Goal: Task Accomplishment & Management: Complete application form

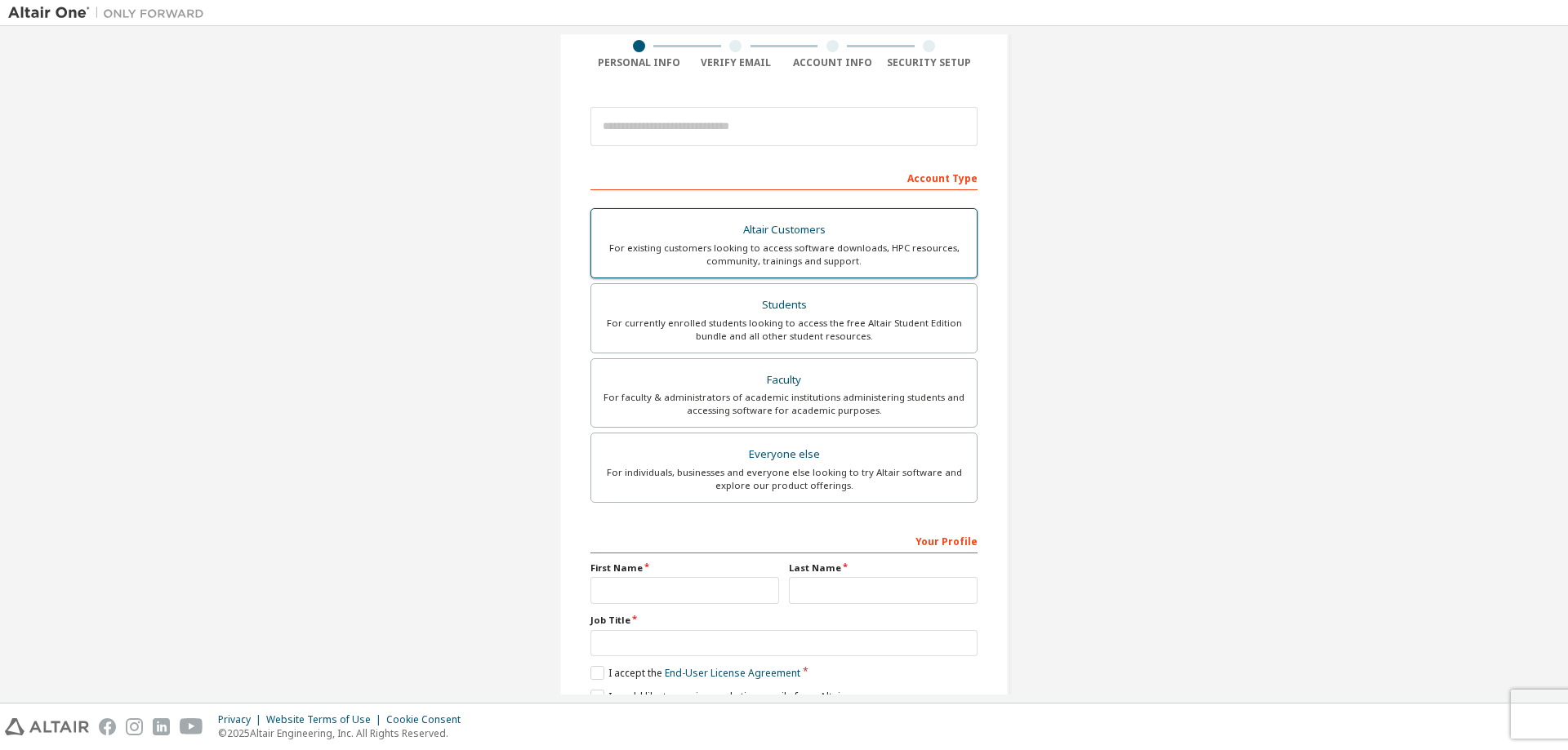
scroll to position [137, 0]
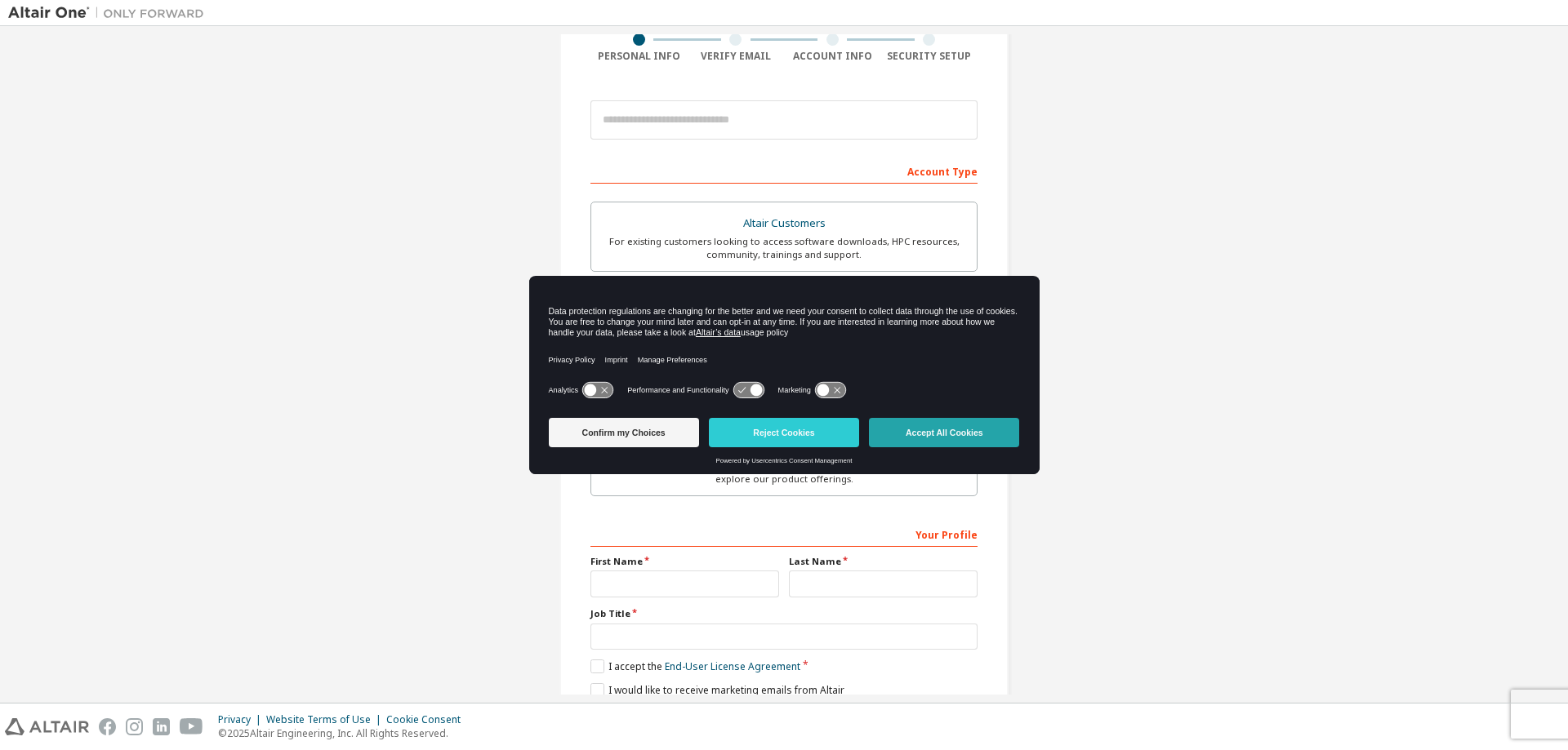
click at [938, 435] on button "Accept All Cookies" at bounding box center [944, 433] width 150 height 29
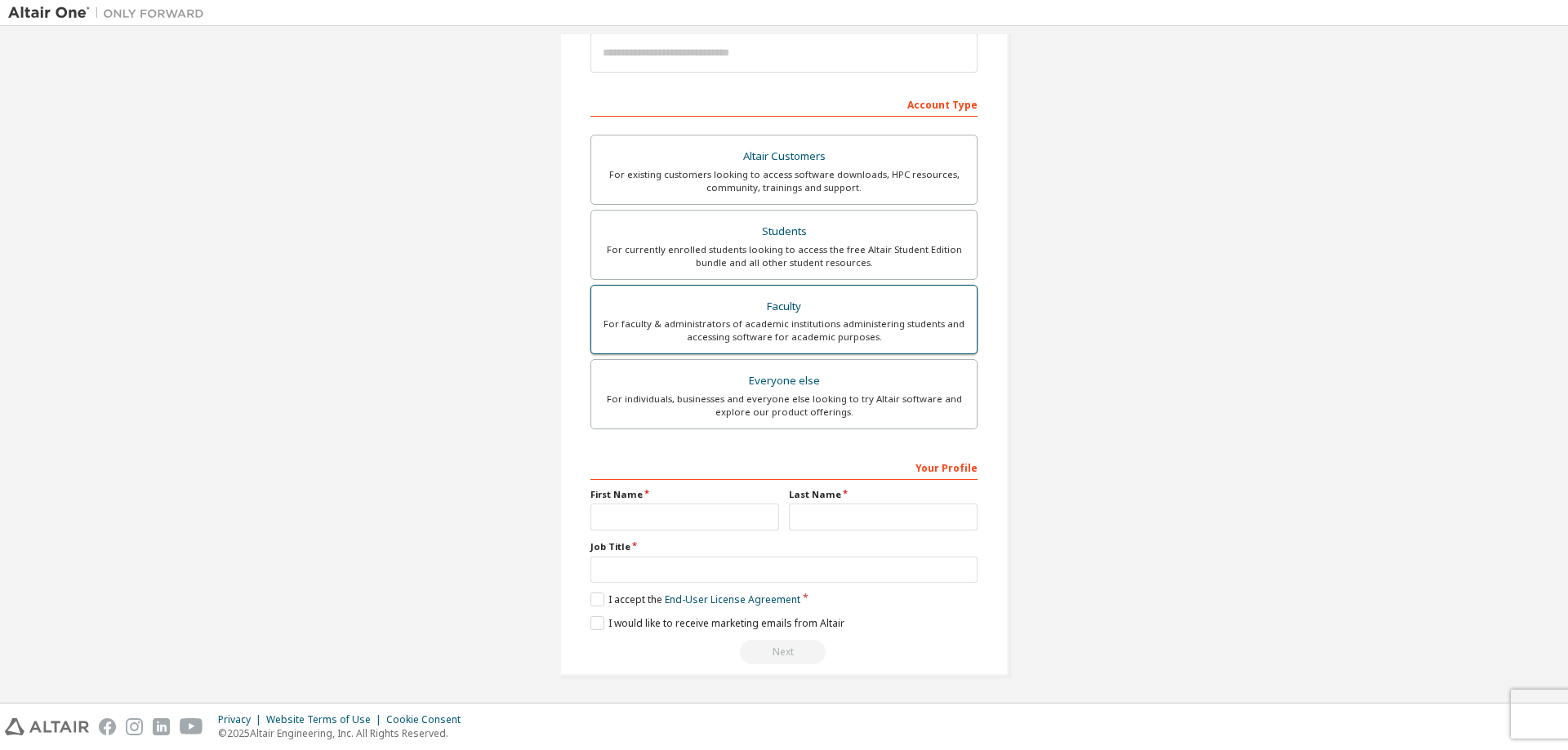
scroll to position [204, 0]
click at [847, 336] on div "For faculty & administrators of academic institutions administering students an…" at bounding box center [783, 330] width 366 height 26
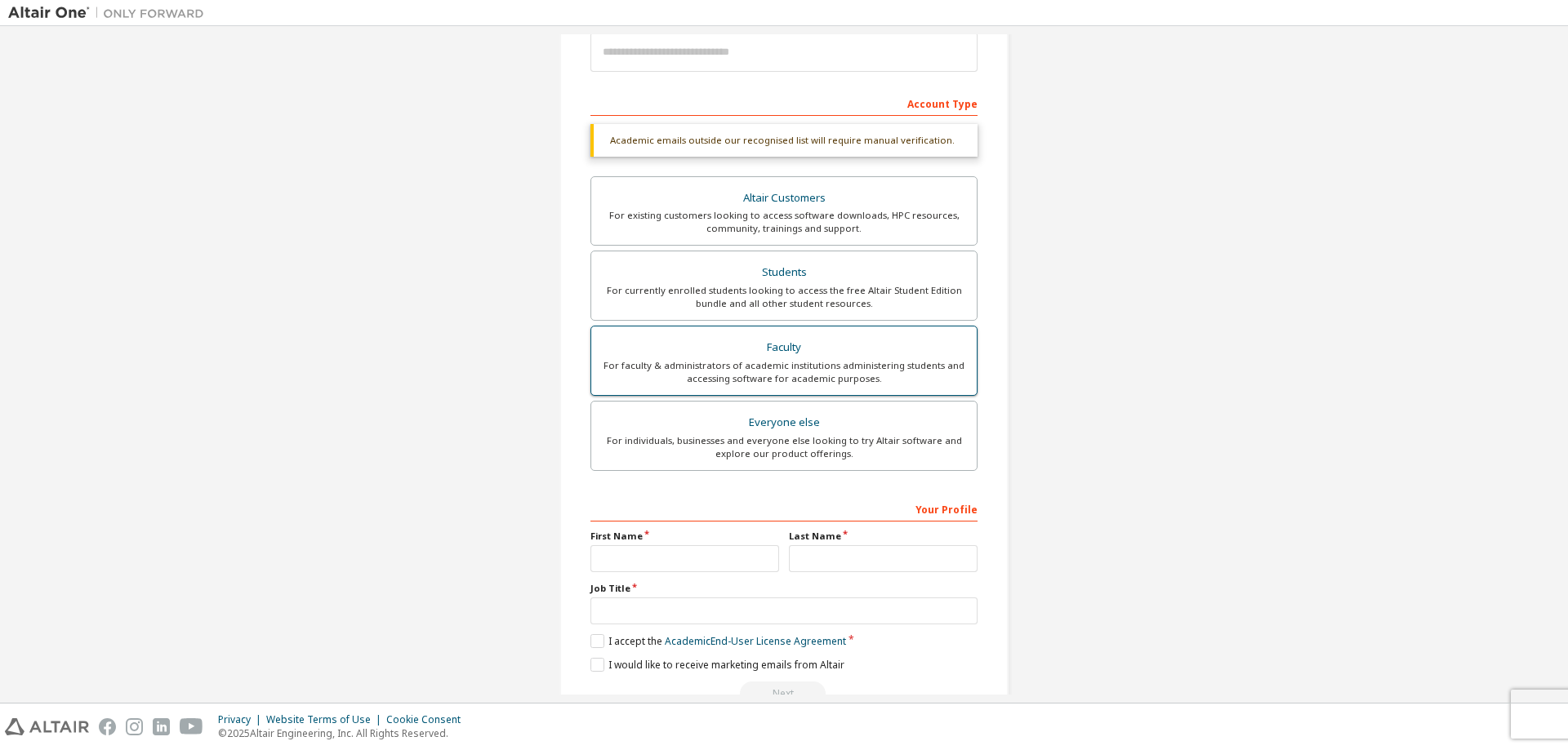
scroll to position [246, 0]
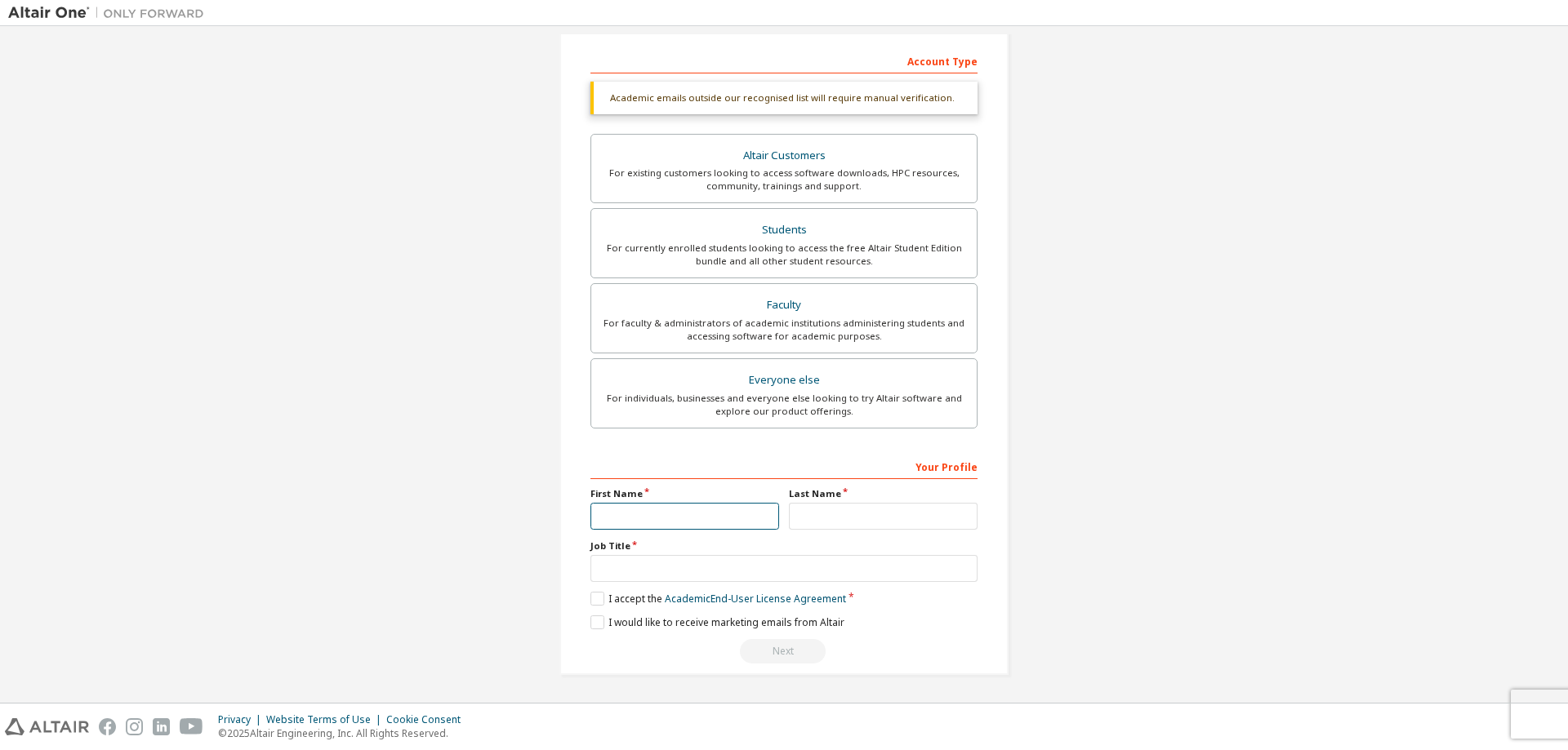
click at [748, 515] on input "text" at bounding box center [685, 516] width 188 height 27
type input "****"
click at [809, 531] on div "Your Profile First Name **** Last Name Job Title Please provide State/Province …" at bounding box center [784, 558] width 387 height 212
click at [821, 522] on input "text" at bounding box center [883, 516] width 188 height 27
type input "**"
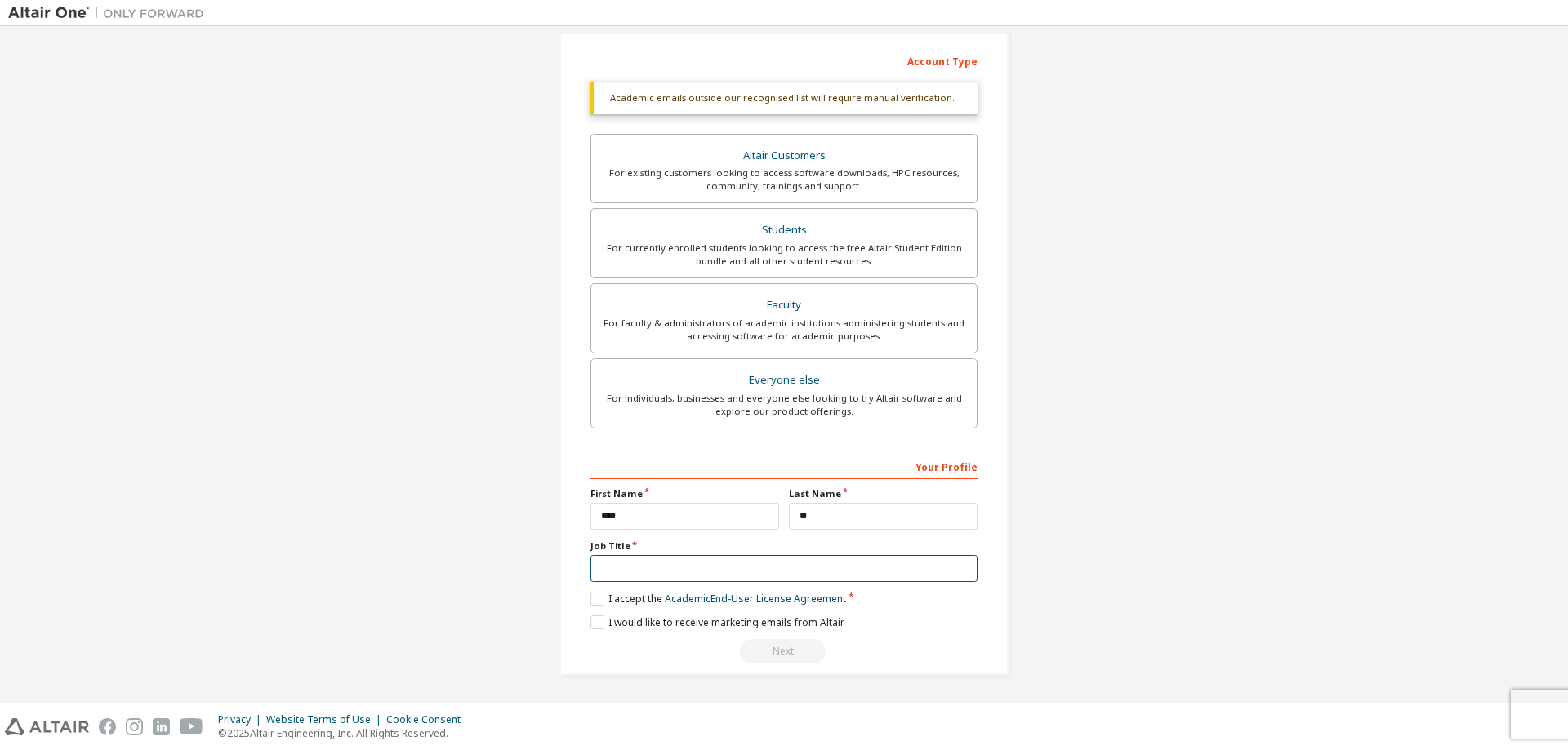
click at [790, 566] on input "text" at bounding box center [784, 568] width 387 height 27
click at [789, 567] on input "text" at bounding box center [784, 568] width 387 height 27
type input "*********"
click at [595, 598] on label "I accept the Academic End-User License Agreement" at bounding box center [718, 599] width 256 height 14
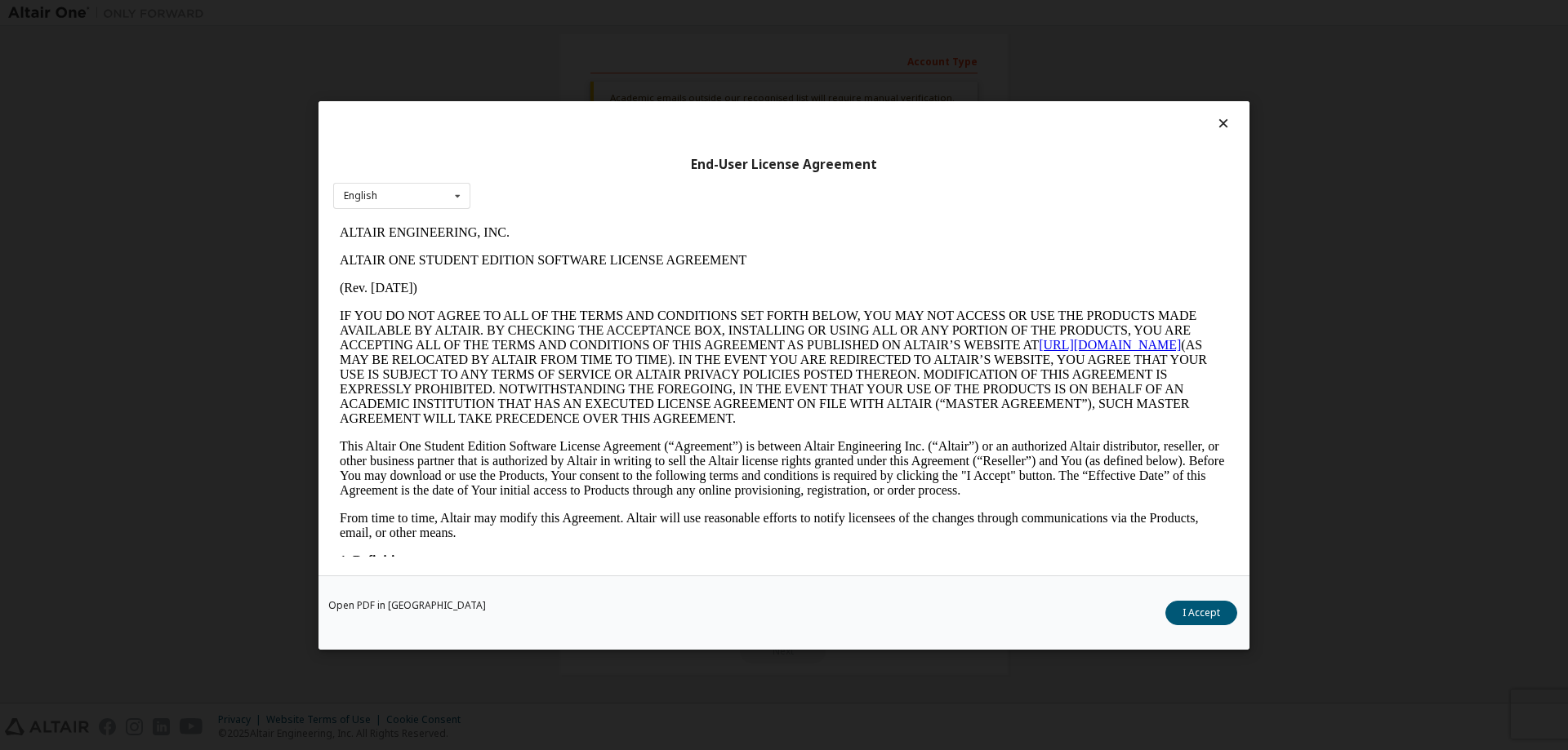
scroll to position [0, 0]
click at [1206, 613] on button "I Accept" at bounding box center [1201, 612] width 72 height 24
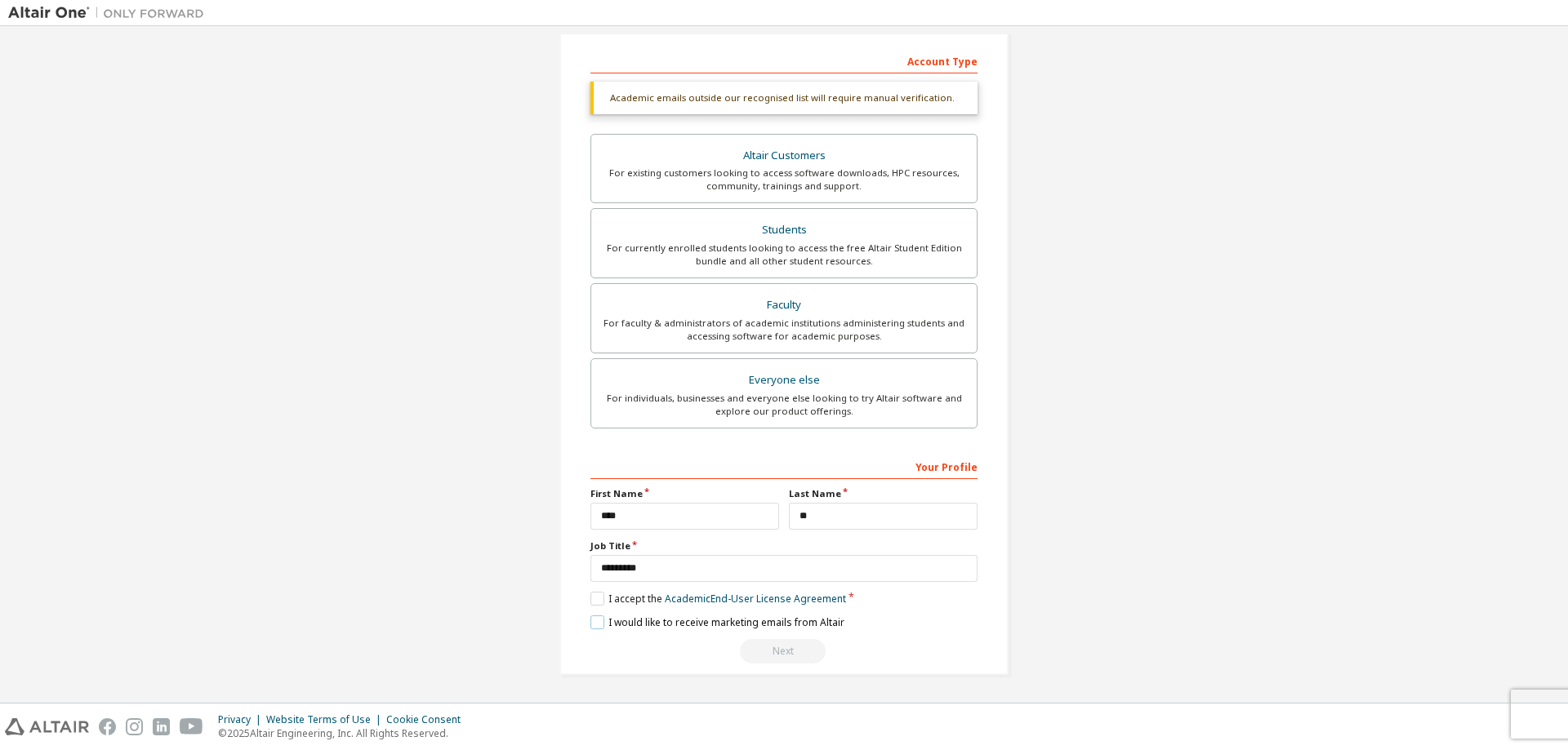
click at [638, 619] on label "I would like to receive marketing emails from Altair" at bounding box center [717, 622] width 254 height 14
click at [627, 622] on label "I would like to receive marketing emails from Altair" at bounding box center [717, 622] width 254 height 14
click at [1549, 295] on div "Create an Altair One Account For Free Trials, Licenses, Downloads, Learning & D…" at bounding box center [783, 241] width 1552 height 907
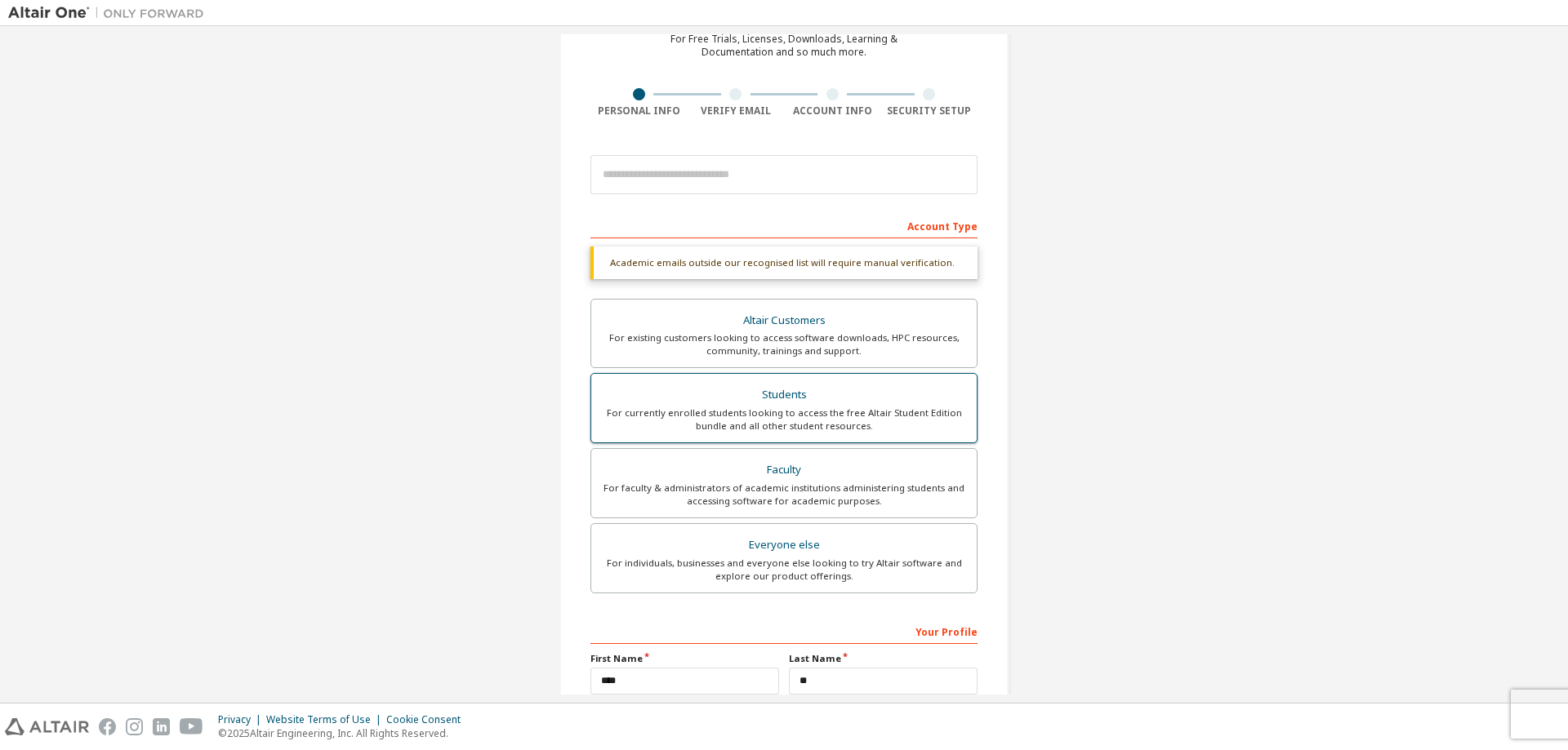
scroll to position [67, 0]
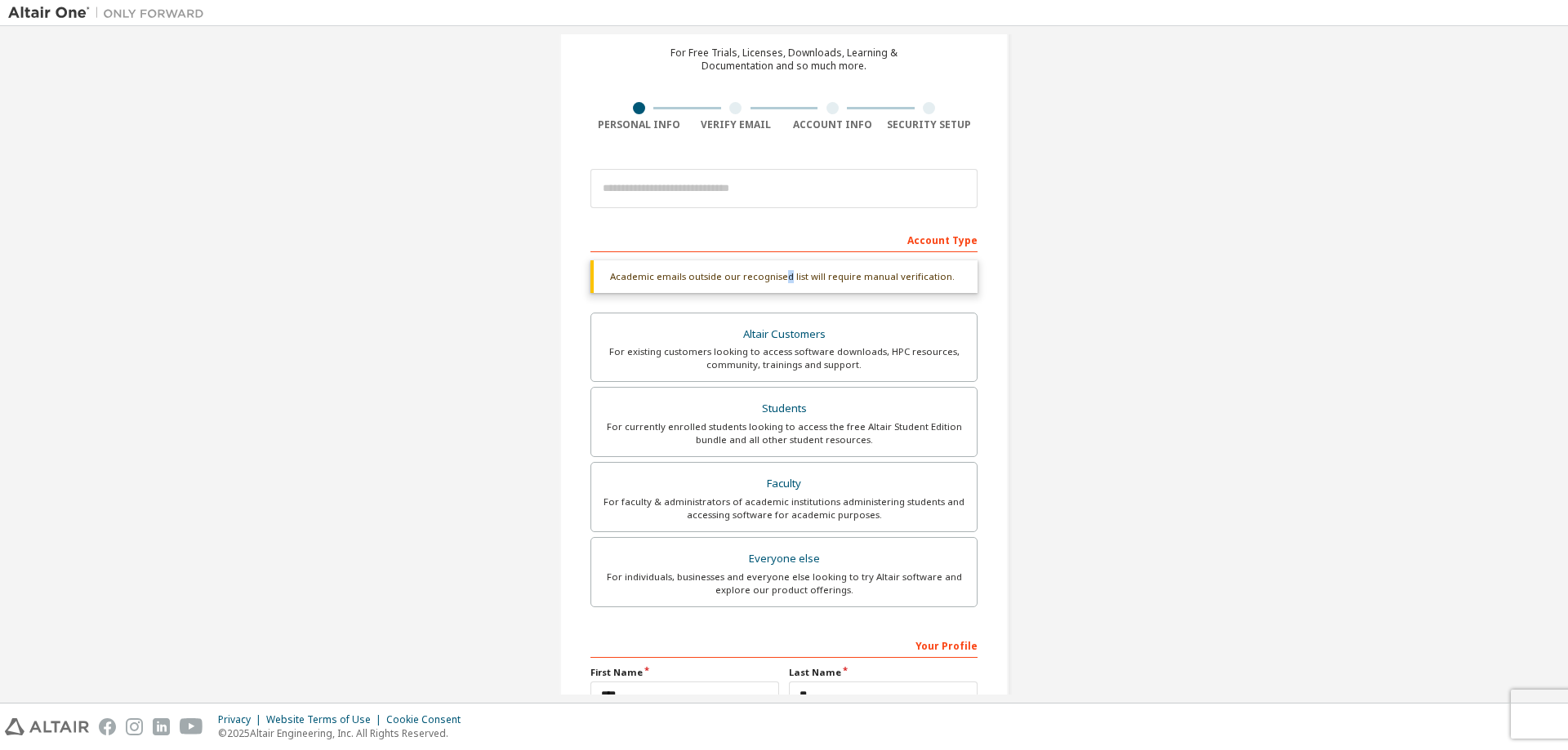
drag, startPoint x: 781, startPoint y: 276, endPoint x: 816, endPoint y: 265, distance: 36.7
click at [787, 276] on div "Academic emails outside our recognised list will require manual verification." at bounding box center [784, 276] width 387 height 33
click at [832, 233] on div "Account Type" at bounding box center [784, 239] width 387 height 26
click at [794, 181] on input "email" at bounding box center [784, 188] width 387 height 39
type input "**********"
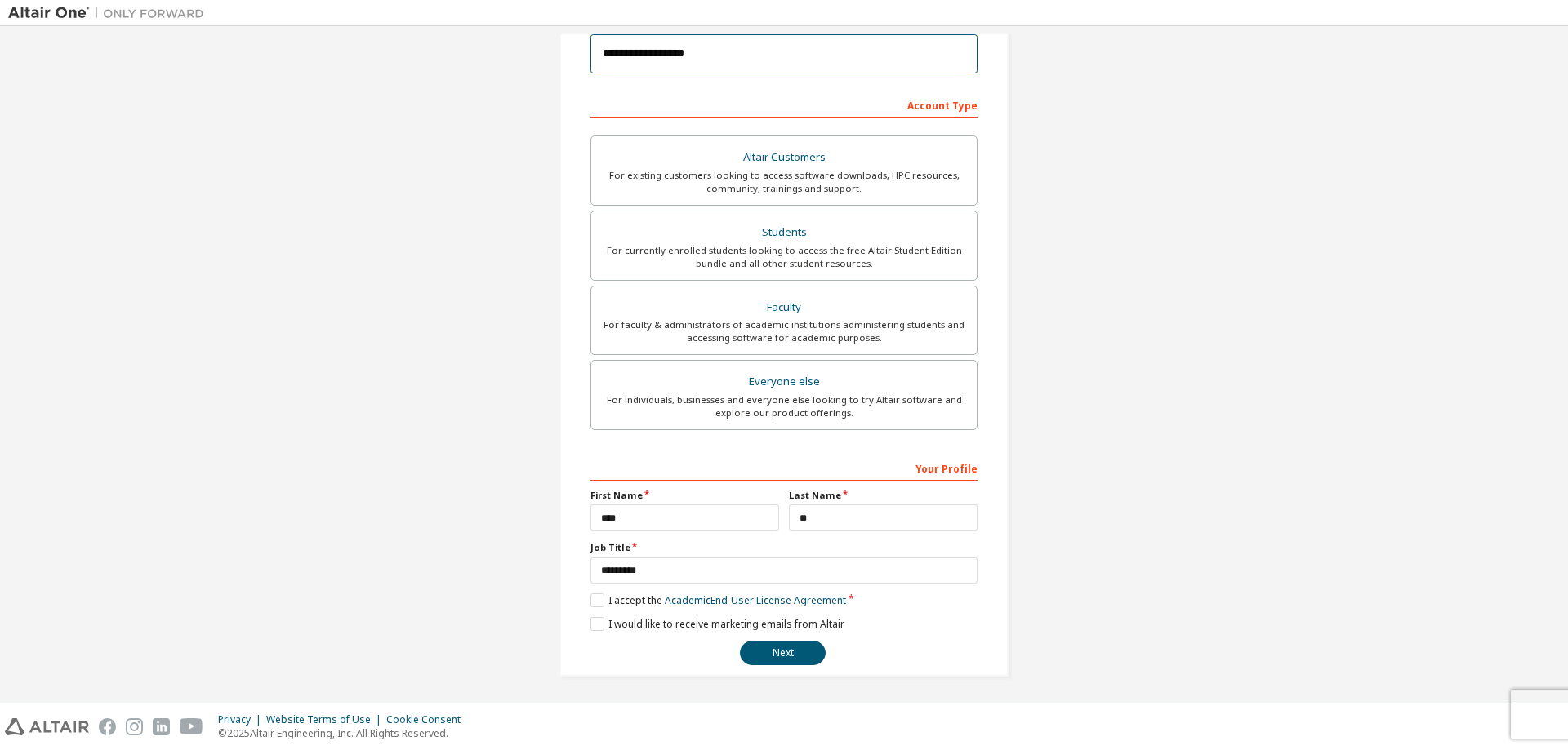
scroll to position [204, 0]
click at [789, 646] on button "Next" at bounding box center [782, 651] width 86 height 24
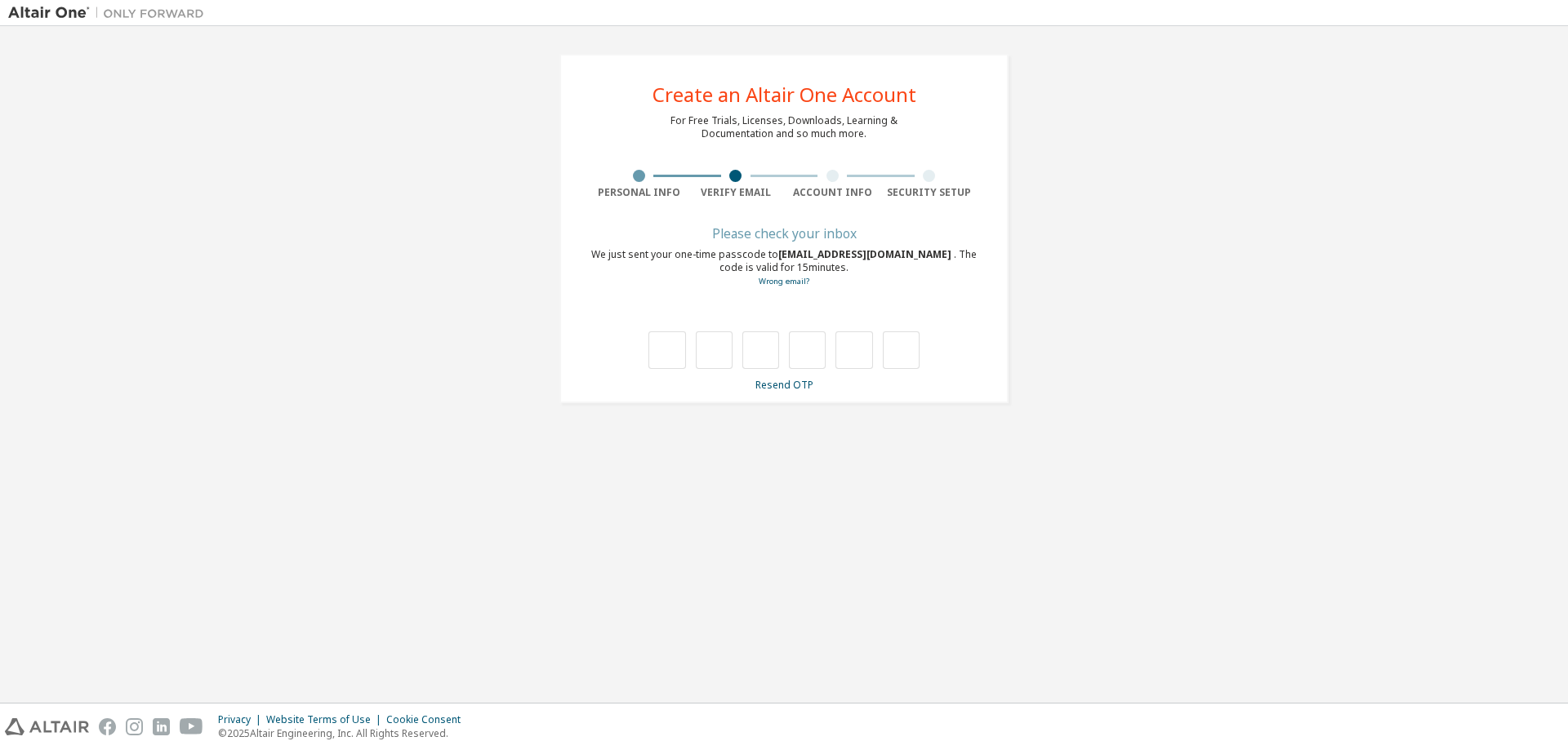
scroll to position [0, 0]
type input "*"
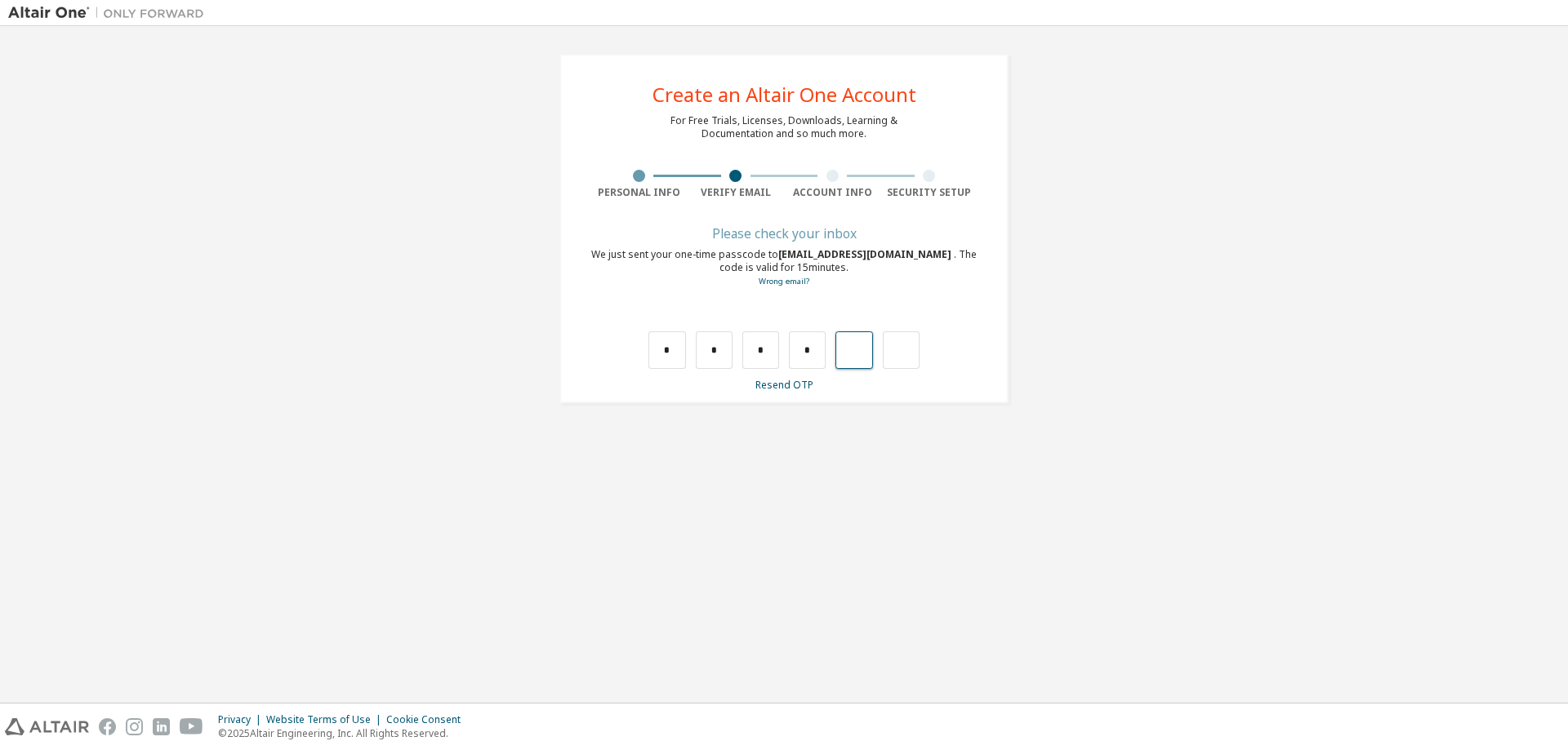
type input "*"
click at [981, 321] on div "Create an Altair One Account For Free Trials, Licenses, Downloads, Learning & D…" at bounding box center [784, 221] width 449 height 335
click at [965, 318] on icon at bounding box center [965, 318] width 21 height 25
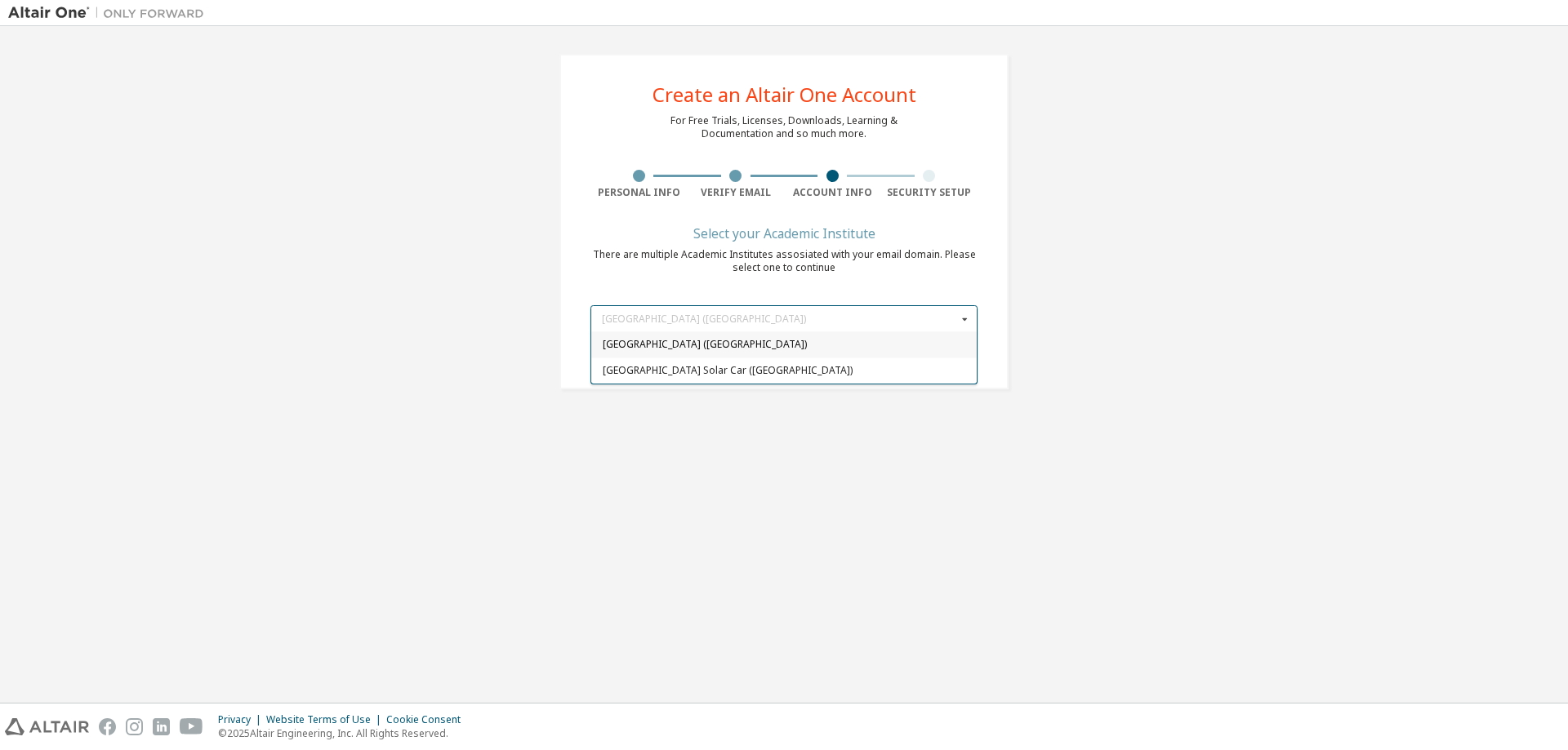
click at [774, 348] on span "[GEOGRAPHIC_DATA] ([GEOGRAPHIC_DATA])" at bounding box center [784, 345] width 363 height 10
type input "*****"
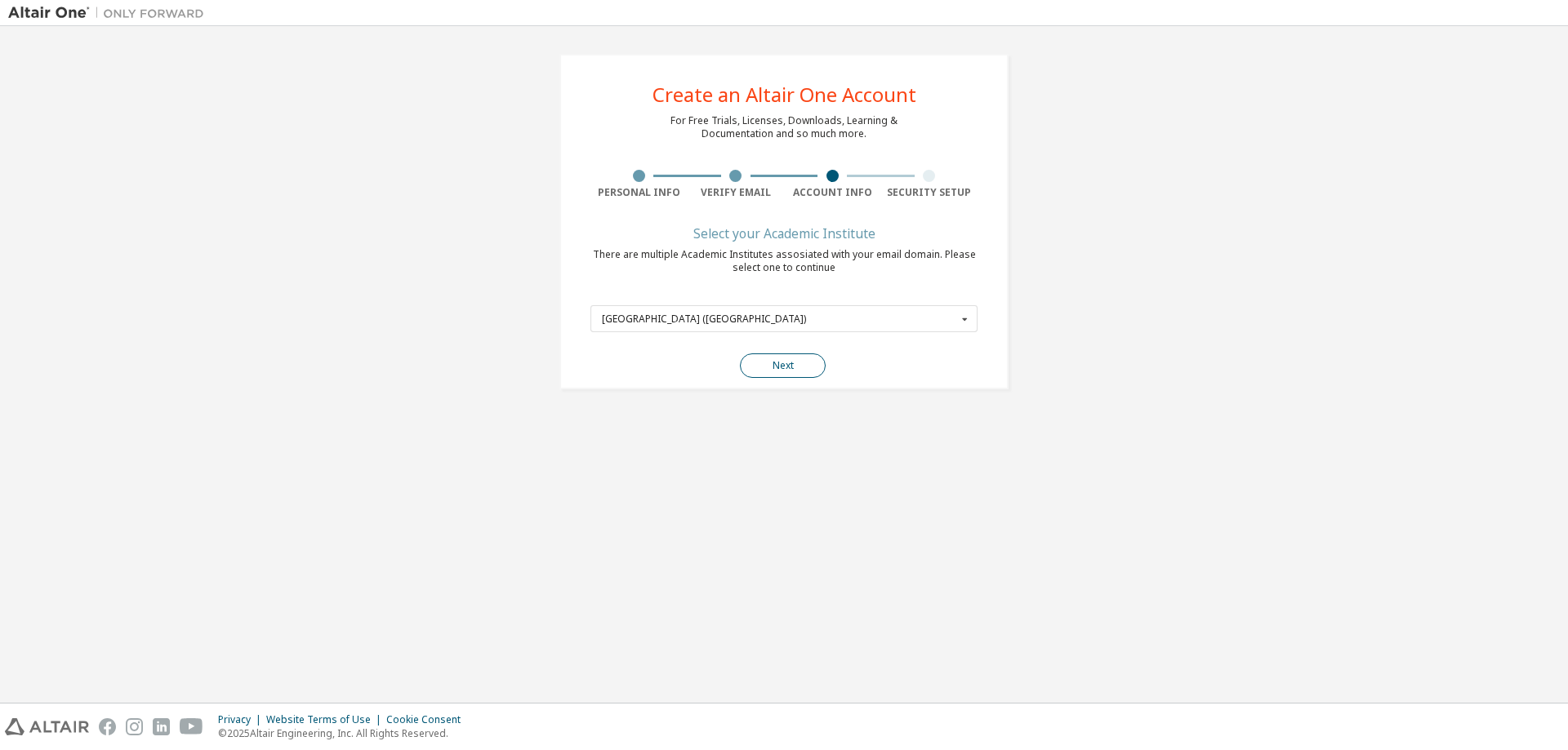
click at [787, 365] on button "Next" at bounding box center [782, 365] width 86 height 24
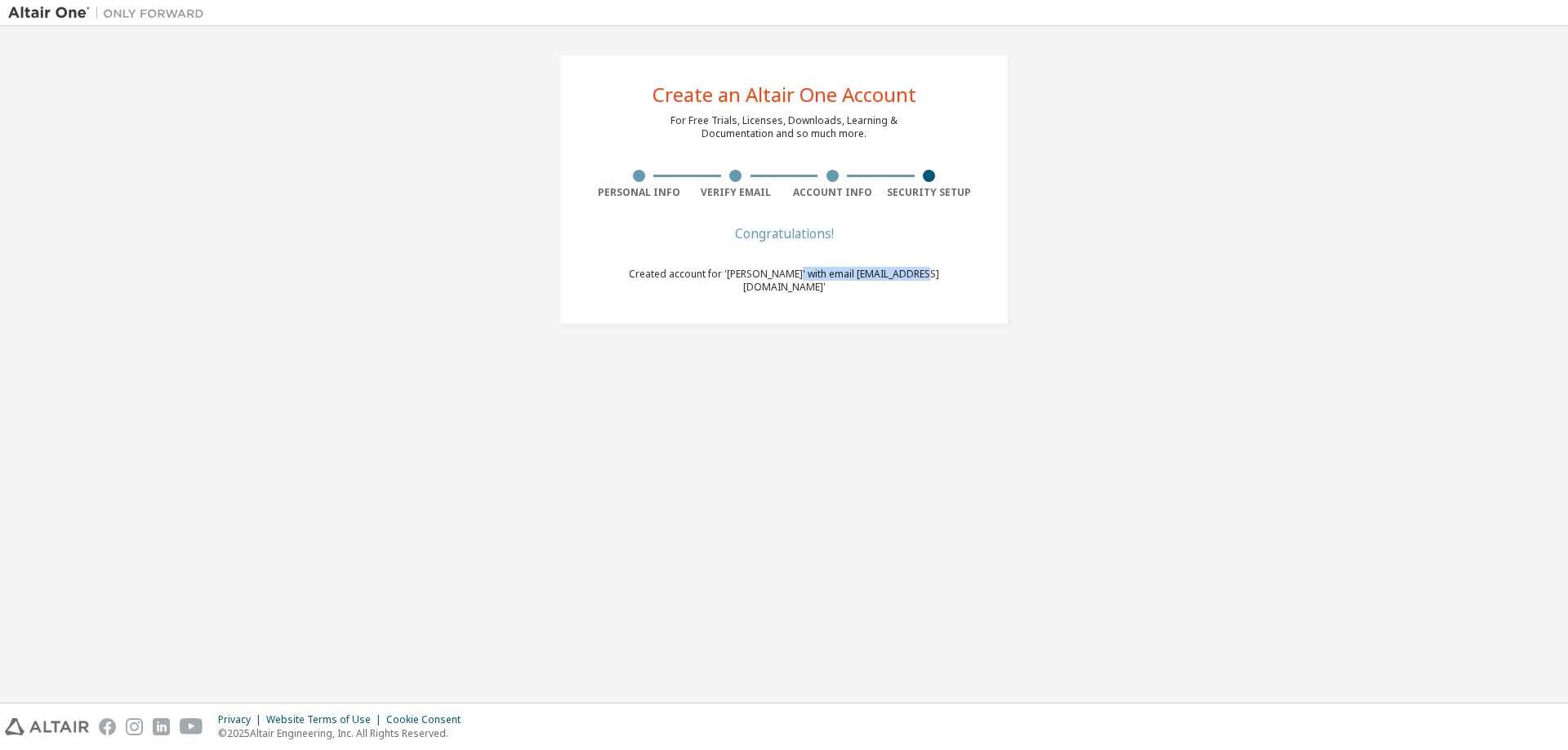
drag, startPoint x: 964, startPoint y: 276, endPoint x: 794, endPoint y: 273, distance: 170.0
click at [794, 273] on div "Create an Altair One Account For Free Trials, Licenses, Downloads, Learning & D…" at bounding box center [784, 189] width 449 height 271
click at [789, 273] on span "Created account for '[PERSON_NAME]' with email [EMAIL_ADDRESS][DOMAIN_NAME]'" at bounding box center [783, 280] width 310 height 27
drag, startPoint x: 800, startPoint y: 273, endPoint x: 947, endPoint y: 276, distance: 147.0
click at [945, 276] on div "Create an Altair One Account For Free Trials, Licenses, Downloads, Learning & D…" at bounding box center [784, 189] width 449 height 271
